Goal: Task Accomplishment & Management: Use online tool/utility

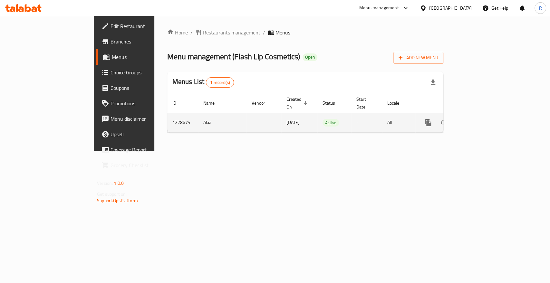
click at [479, 119] on icon "enhanced table" at bounding box center [475, 123] width 8 height 8
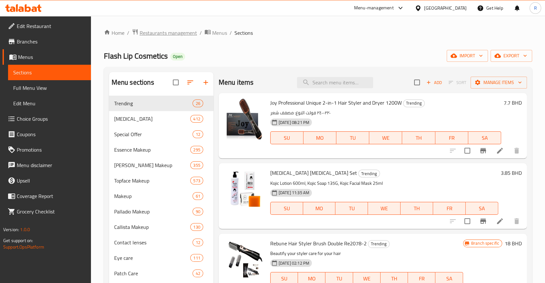
click at [162, 34] on span "Restaurants management" at bounding box center [168, 33] width 57 height 8
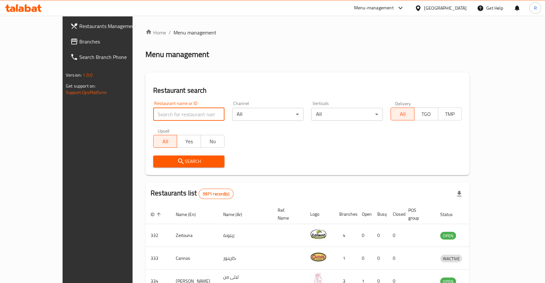
click at [154, 117] on input "search" at bounding box center [188, 114] width 71 height 13
type input "flash lip"
click button "Search" at bounding box center [188, 162] width 71 height 12
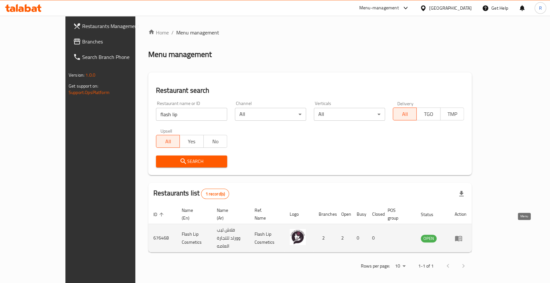
click at [463, 235] on icon "enhanced table" at bounding box center [459, 239] width 8 height 8
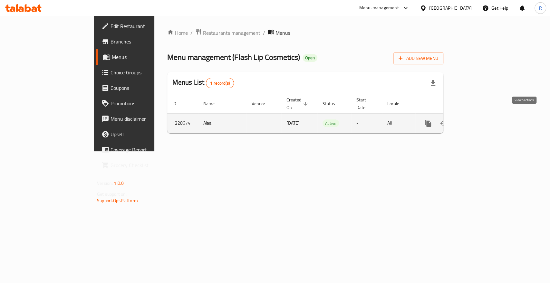
click at [479, 120] on icon "enhanced table" at bounding box center [475, 124] width 8 height 8
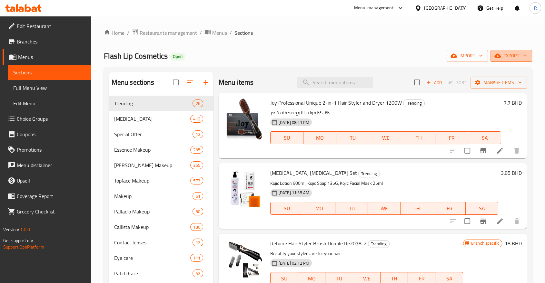
click at [513, 55] on span "export" at bounding box center [510, 56] width 31 height 8
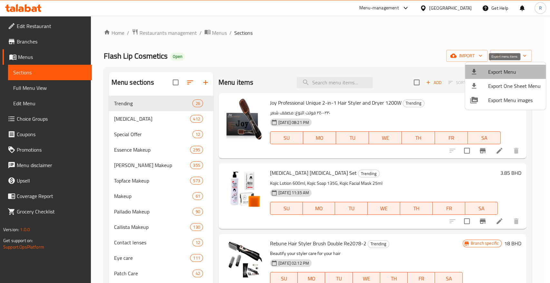
click at [507, 71] on span "Export Menu" at bounding box center [514, 72] width 53 height 8
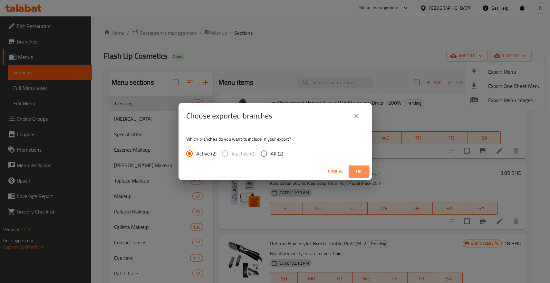
click at [359, 175] on span "Ok" at bounding box center [359, 172] width 10 height 8
